Goal: Task Accomplishment & Management: Complete application form

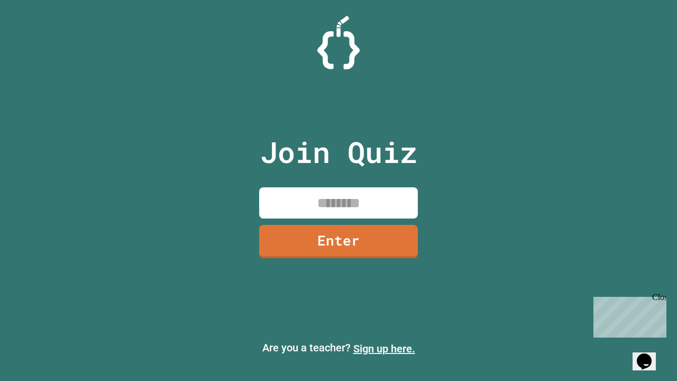
click at [384, 348] on link "Sign up here." at bounding box center [384, 348] width 62 height 13
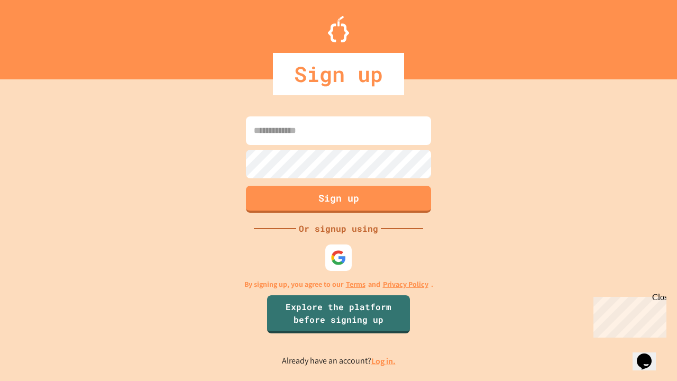
click at [384, 361] on link "Log in." at bounding box center [383, 360] width 24 height 11
